Goal: Task Accomplishment & Management: Manage account settings

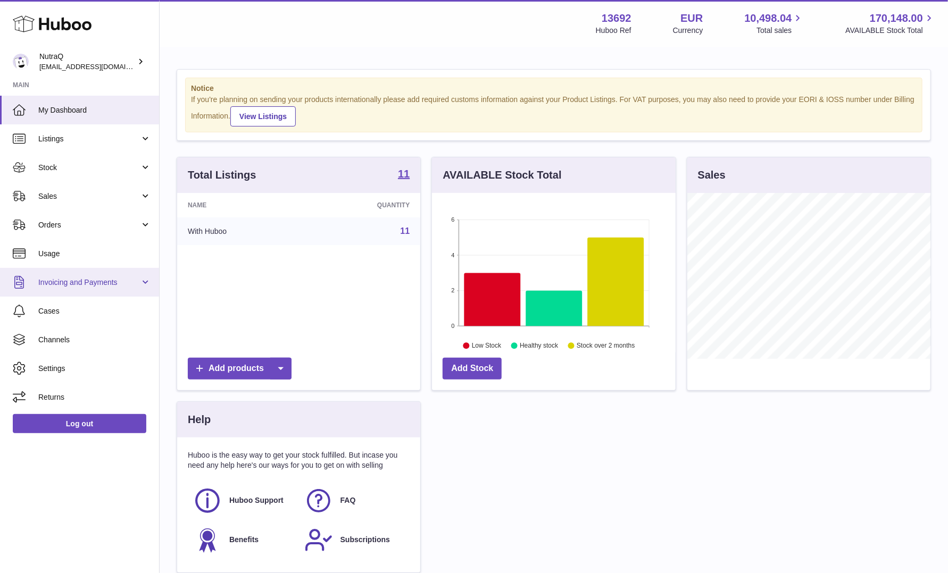
click at [79, 274] on link "Invoicing and Payments" at bounding box center [79, 282] width 159 height 29
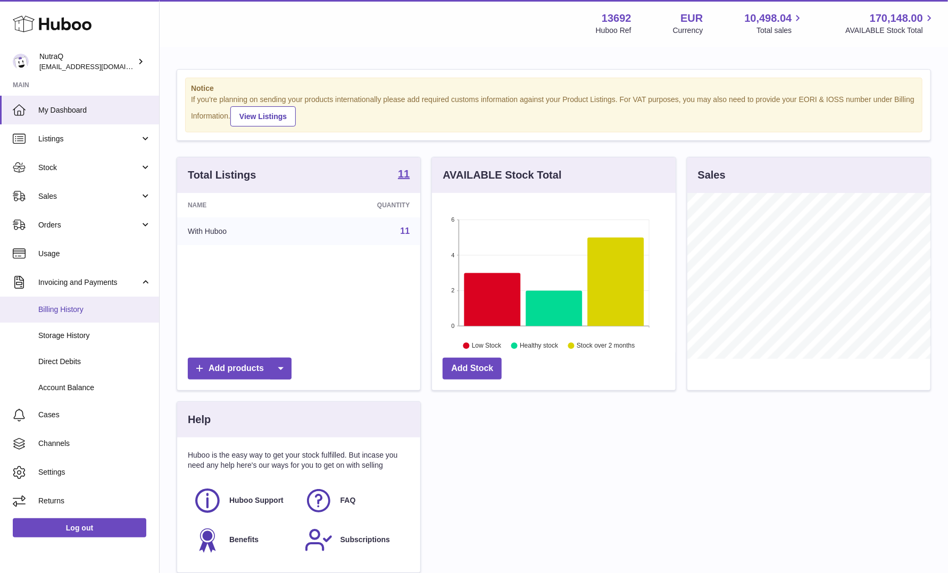
click at [64, 307] on span "Billing History" at bounding box center [94, 310] width 113 height 10
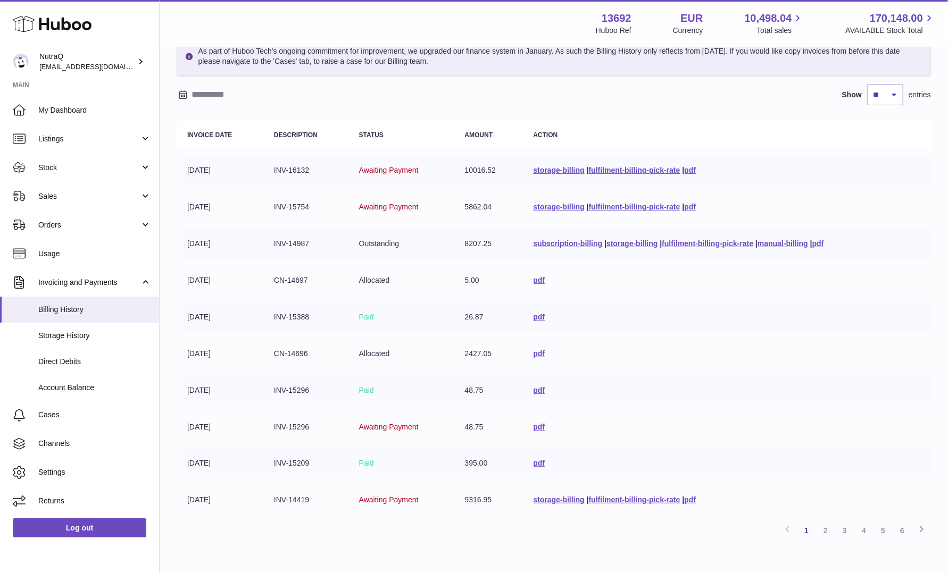
scroll to position [115, 0]
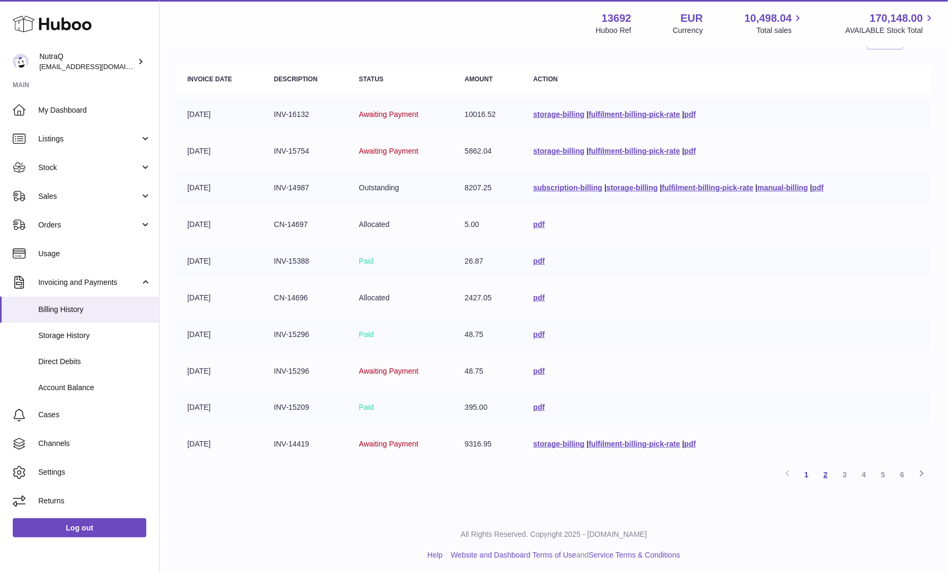
click at [825, 475] on link "2" at bounding box center [825, 474] width 19 height 19
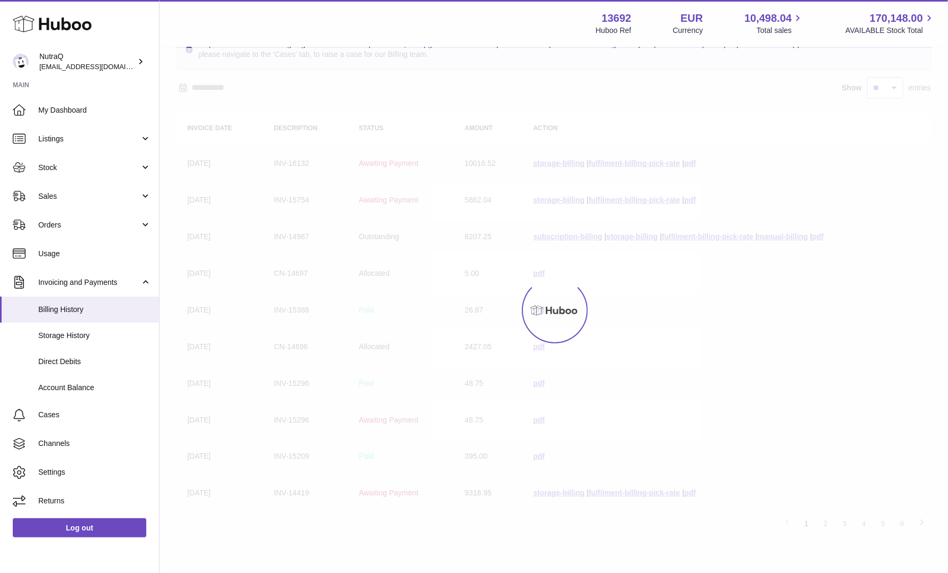
scroll to position [48, 0]
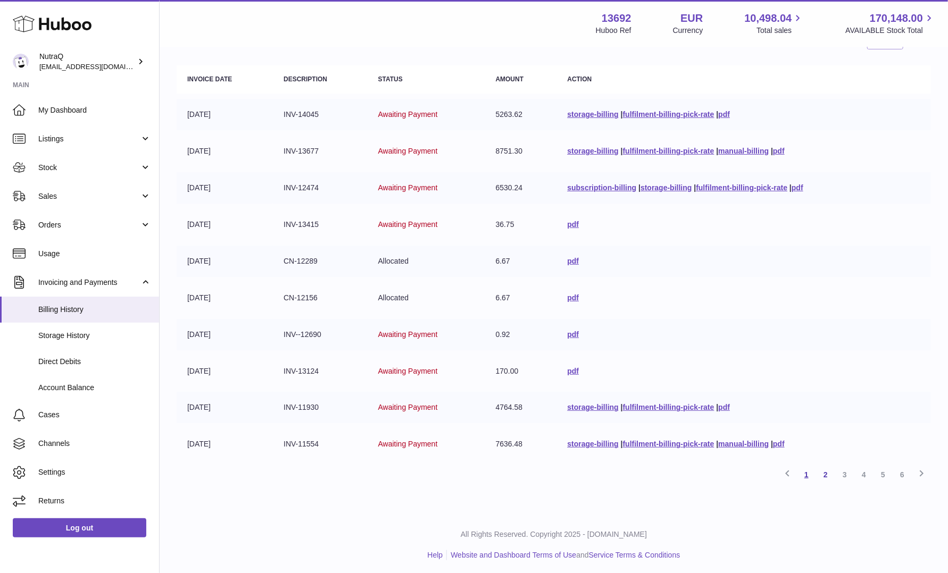
click at [803, 476] on link "1" at bounding box center [806, 474] width 19 height 19
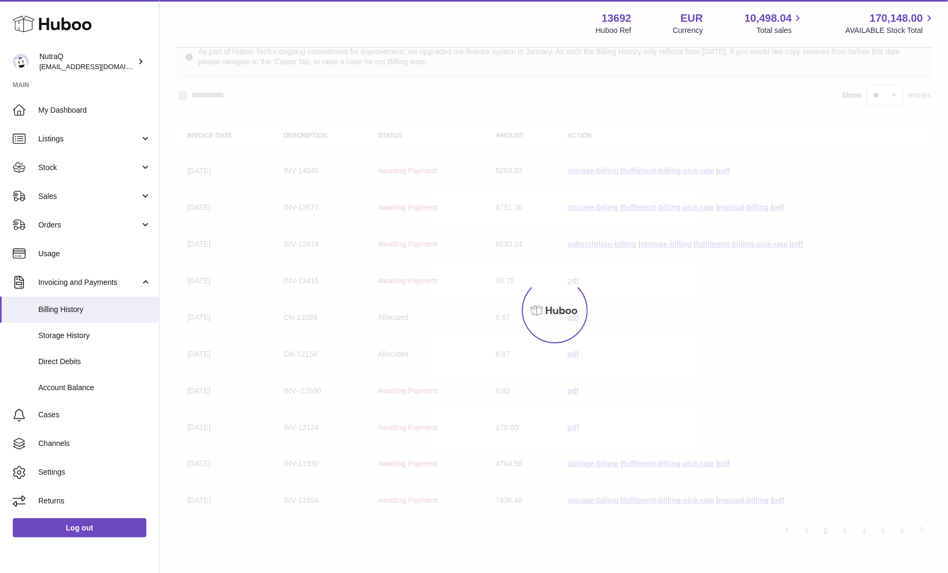
scroll to position [48, 0]
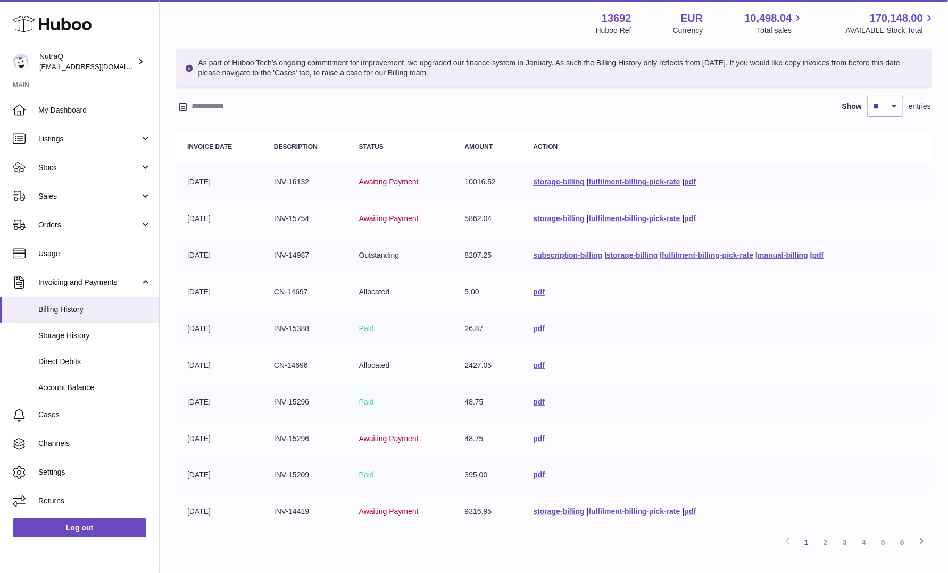
click at [611, 508] on link "fulfilment-billing-pick-rate" at bounding box center [634, 512] width 91 height 9
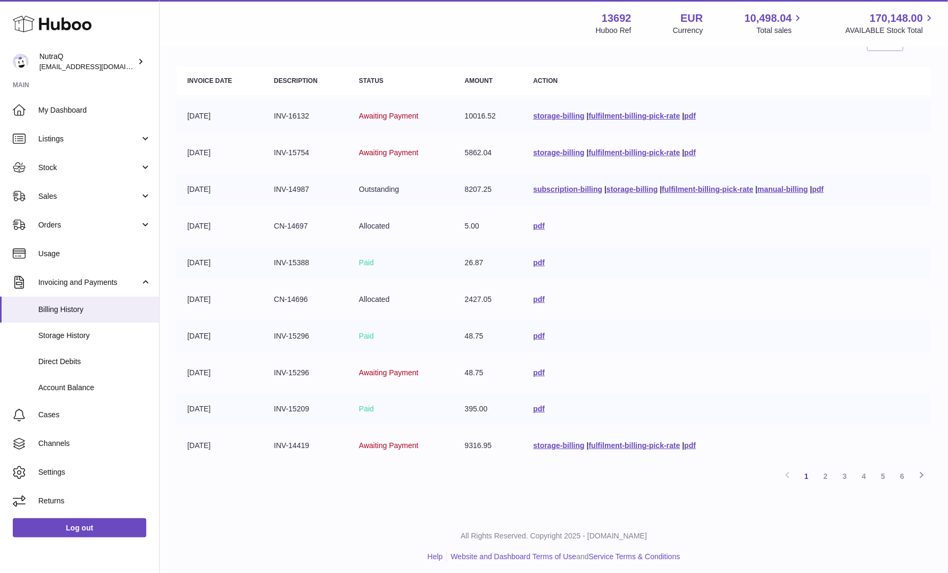
scroll to position [115, 0]
